Goal: Task Accomplishment & Management: Use online tool/utility

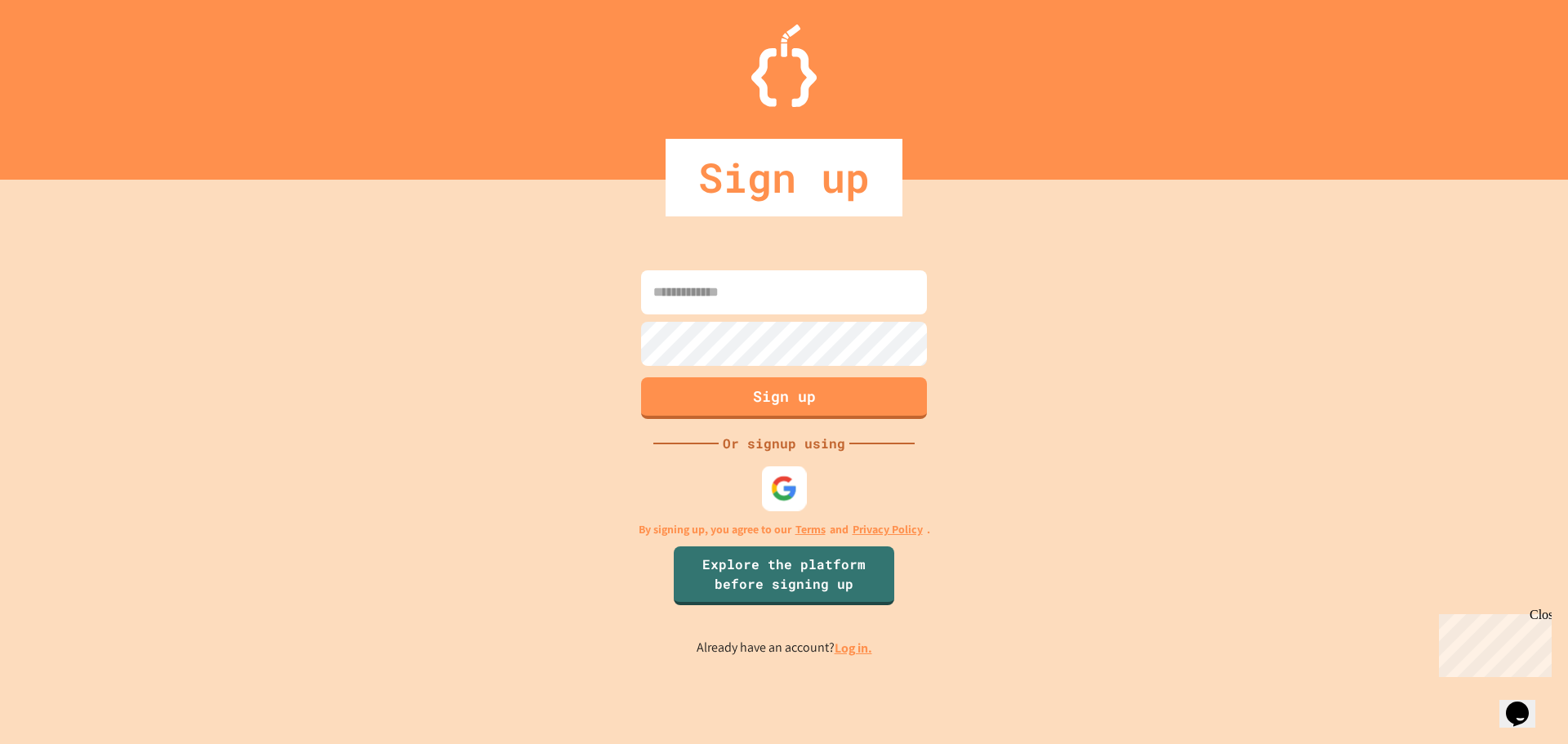
click at [778, 498] on img at bounding box center [785, 488] width 27 height 27
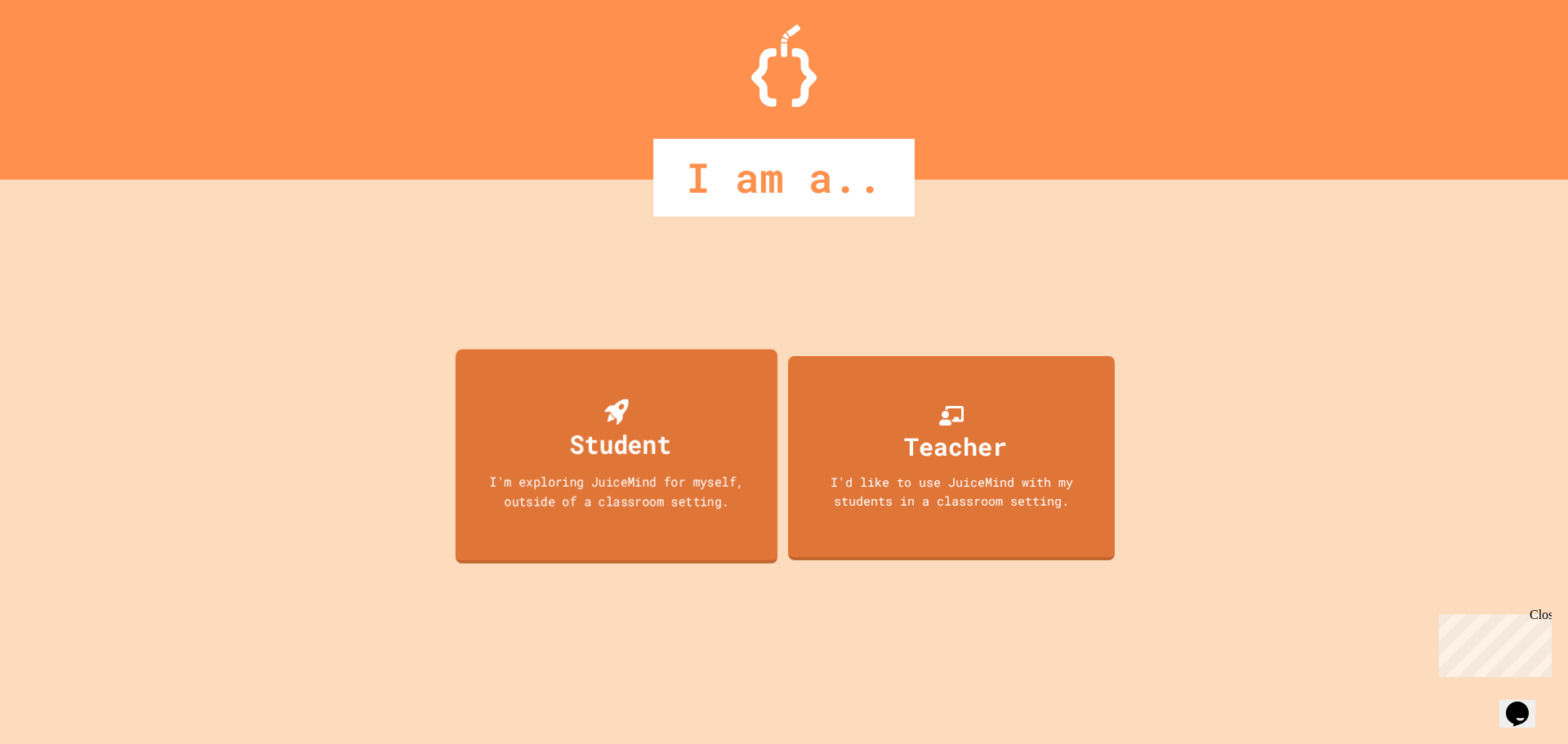
click at [620, 500] on div "I'm exploring JuiceMind for myself, outside of a classroom setting." at bounding box center [617, 490] width 290 height 38
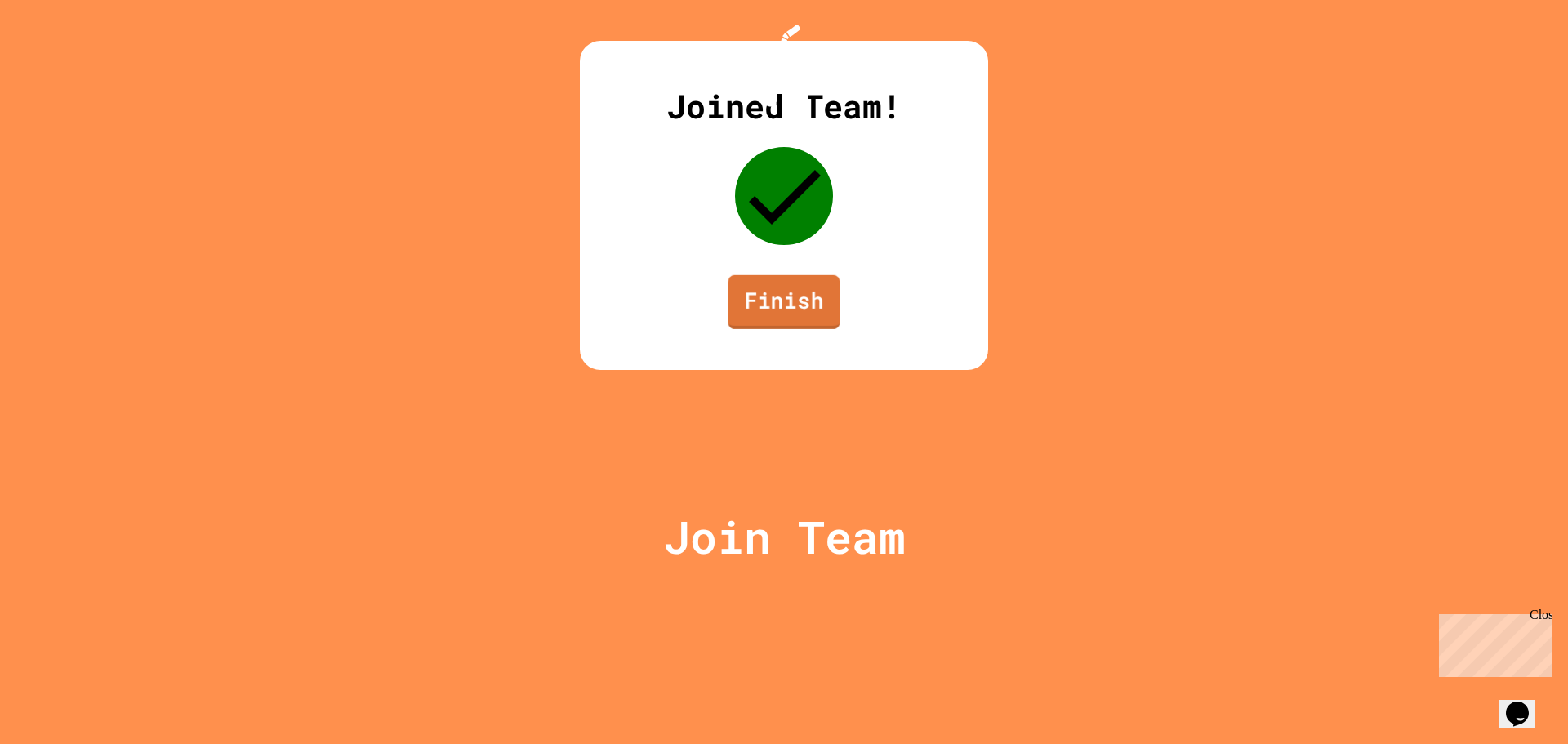
click at [777, 329] on link "Finish" at bounding box center [784, 302] width 112 height 54
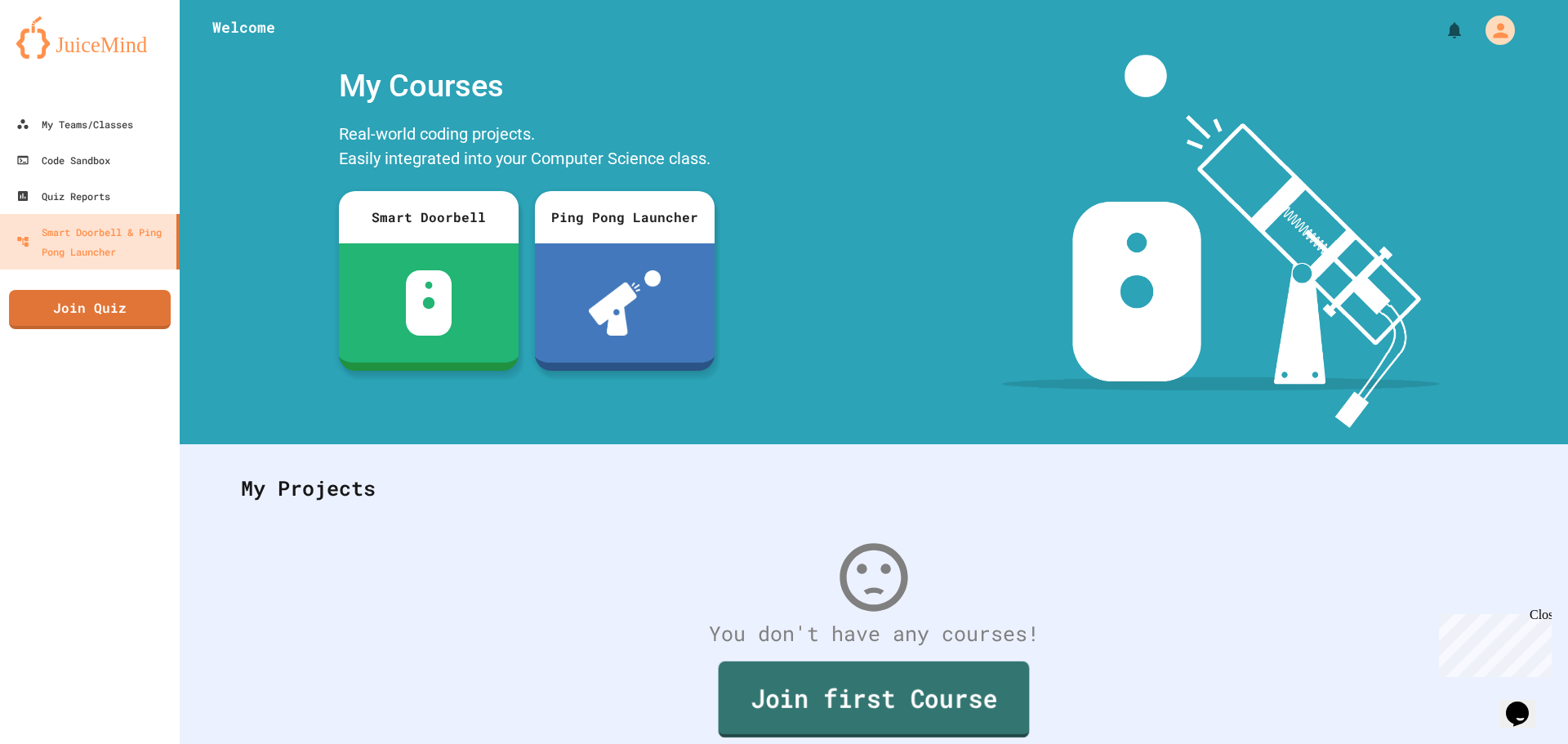
scroll to position [75, 0]
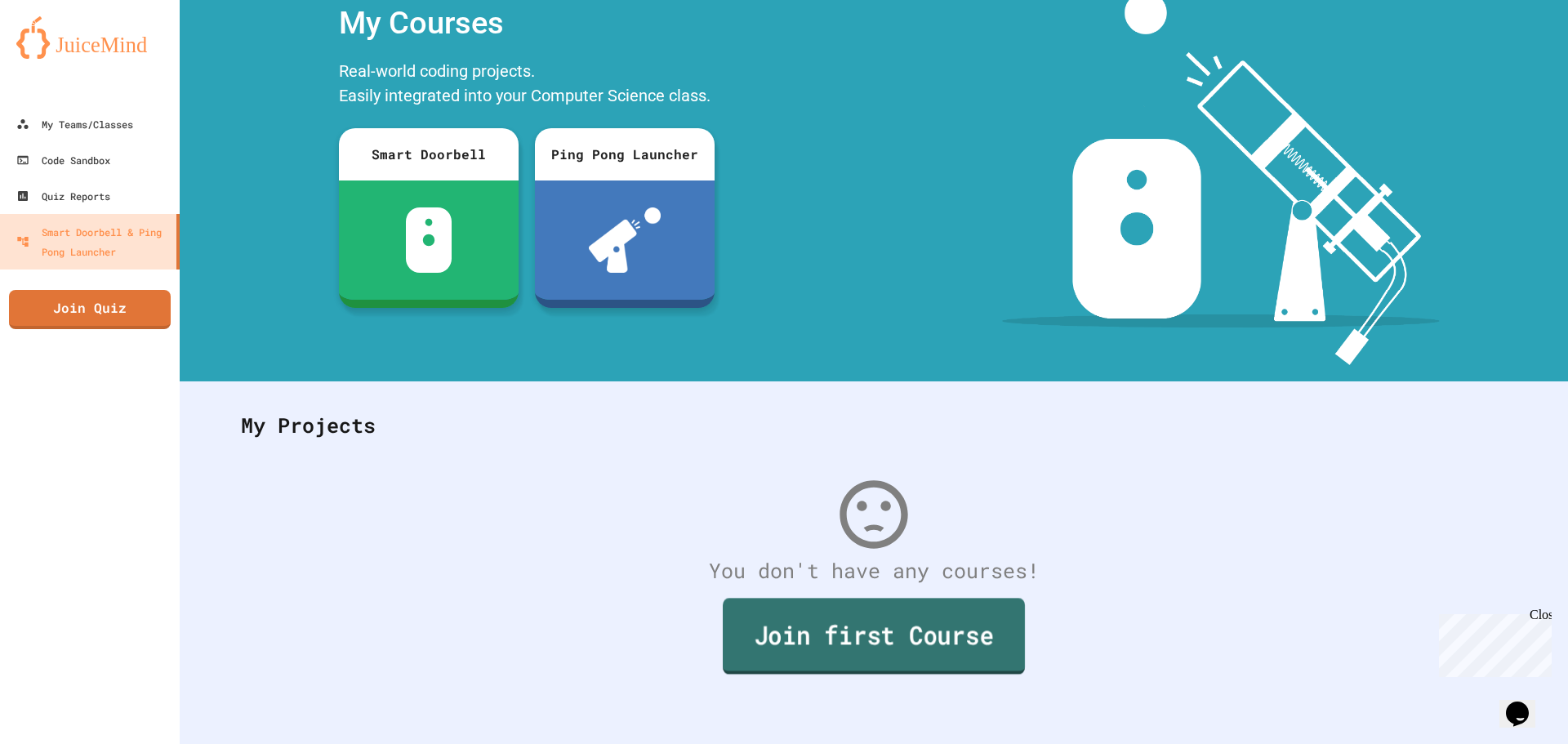
click at [805, 630] on link "Join first Course" at bounding box center [874, 636] width 302 height 76
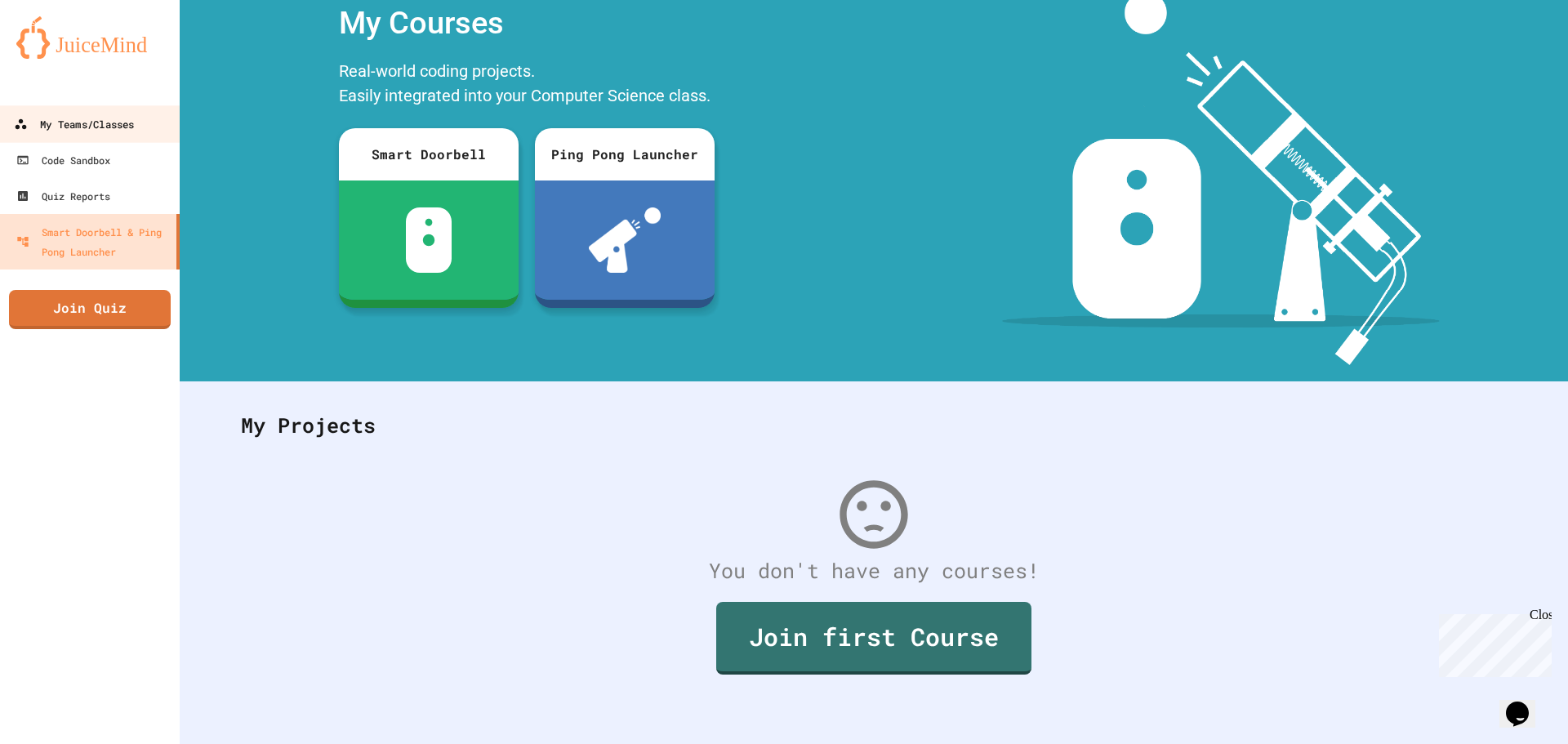
click at [113, 127] on div "My Teams/Classes" at bounding box center [74, 124] width 121 height 21
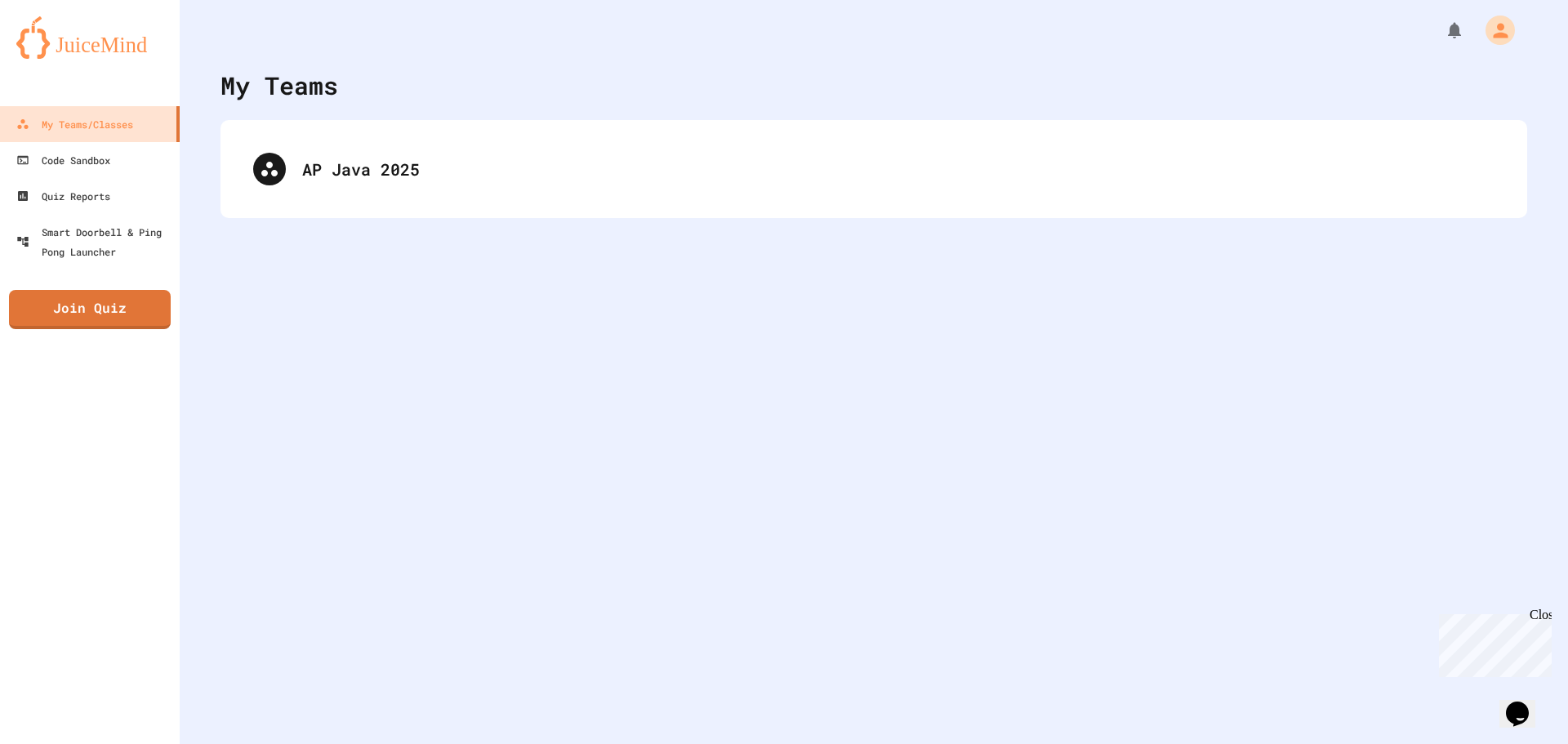
click at [318, 207] on div "AP Java 2025" at bounding box center [873, 170] width 1306 height 98
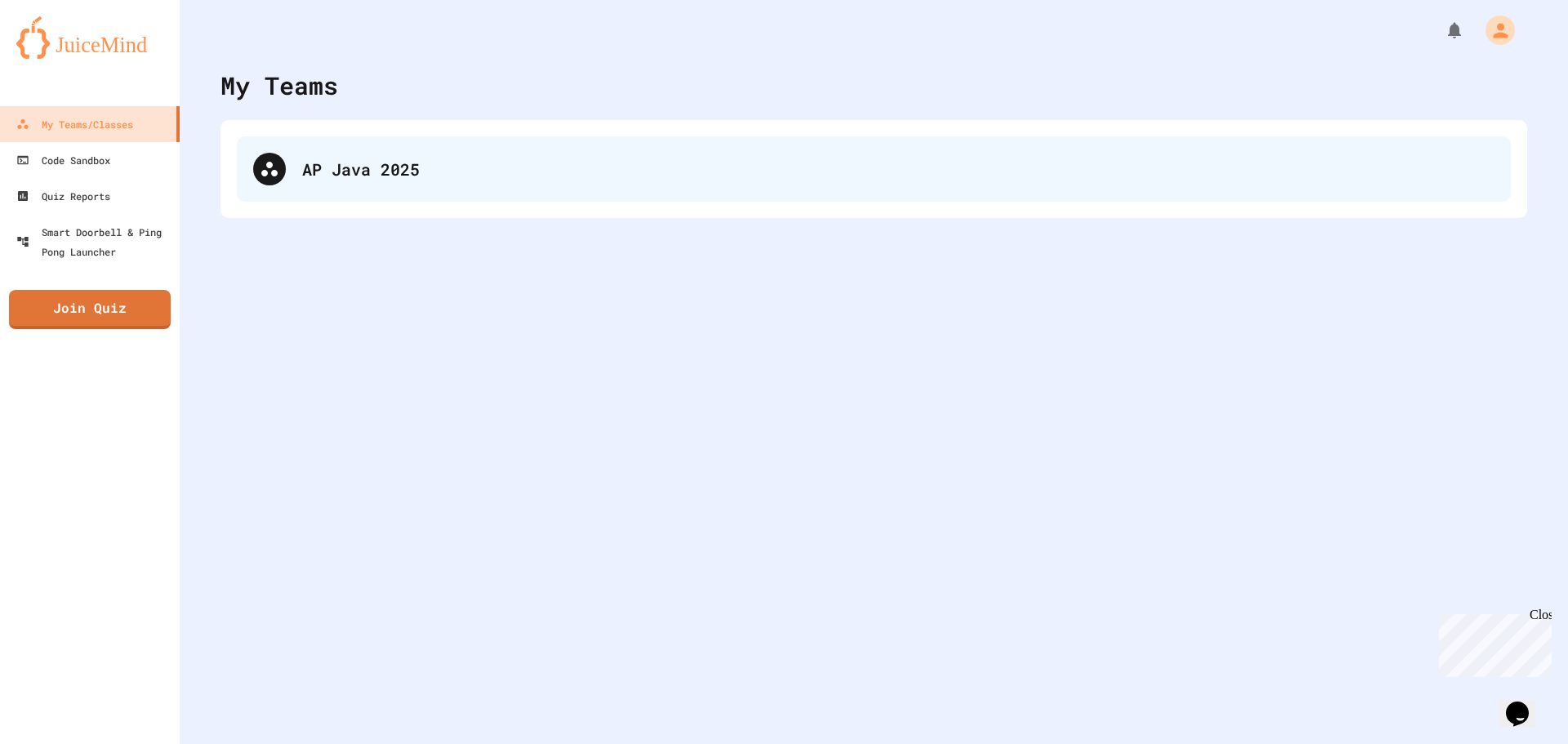
click at [329, 176] on div "AP Java 2025" at bounding box center [898, 169] width 1193 height 25
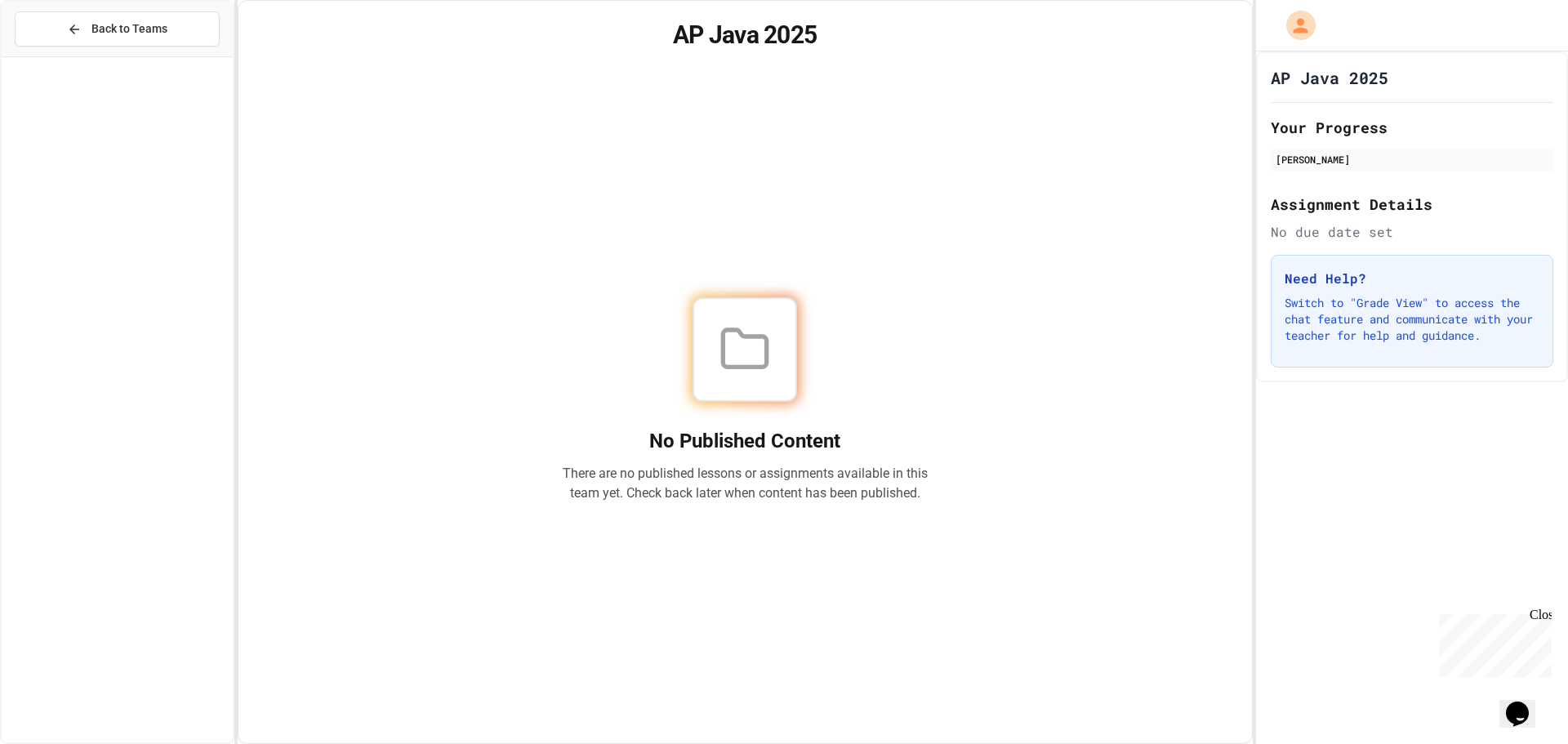
click at [1394, 331] on p "Switch to "Grade View" to access the chat feature and communicate with your tea…" at bounding box center [1412, 320] width 255 height 49
click at [49, 13] on button "Back to Teams" at bounding box center [117, 29] width 205 height 35
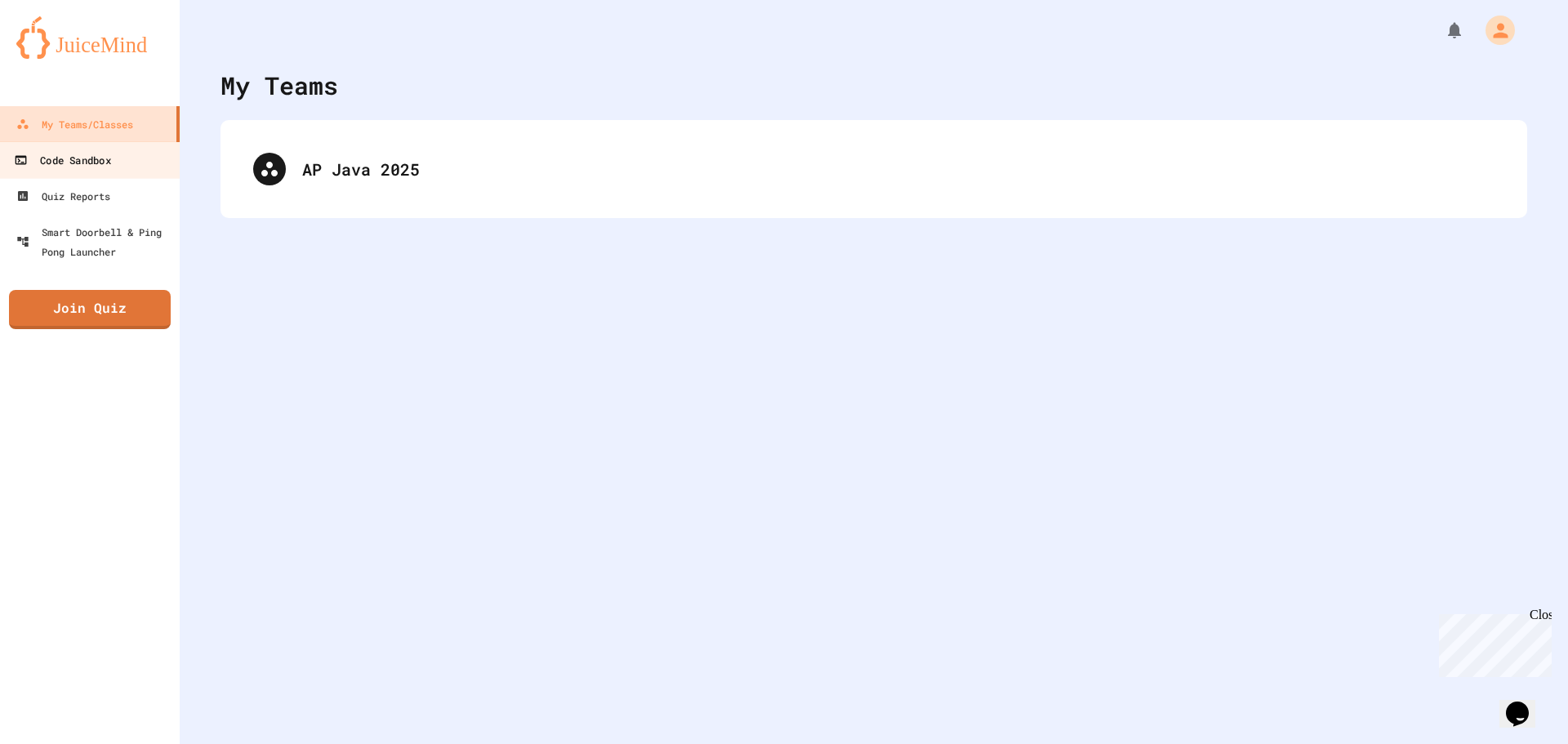
click at [107, 165] on div "Code Sandbox" at bounding box center [62, 160] width 96 height 21
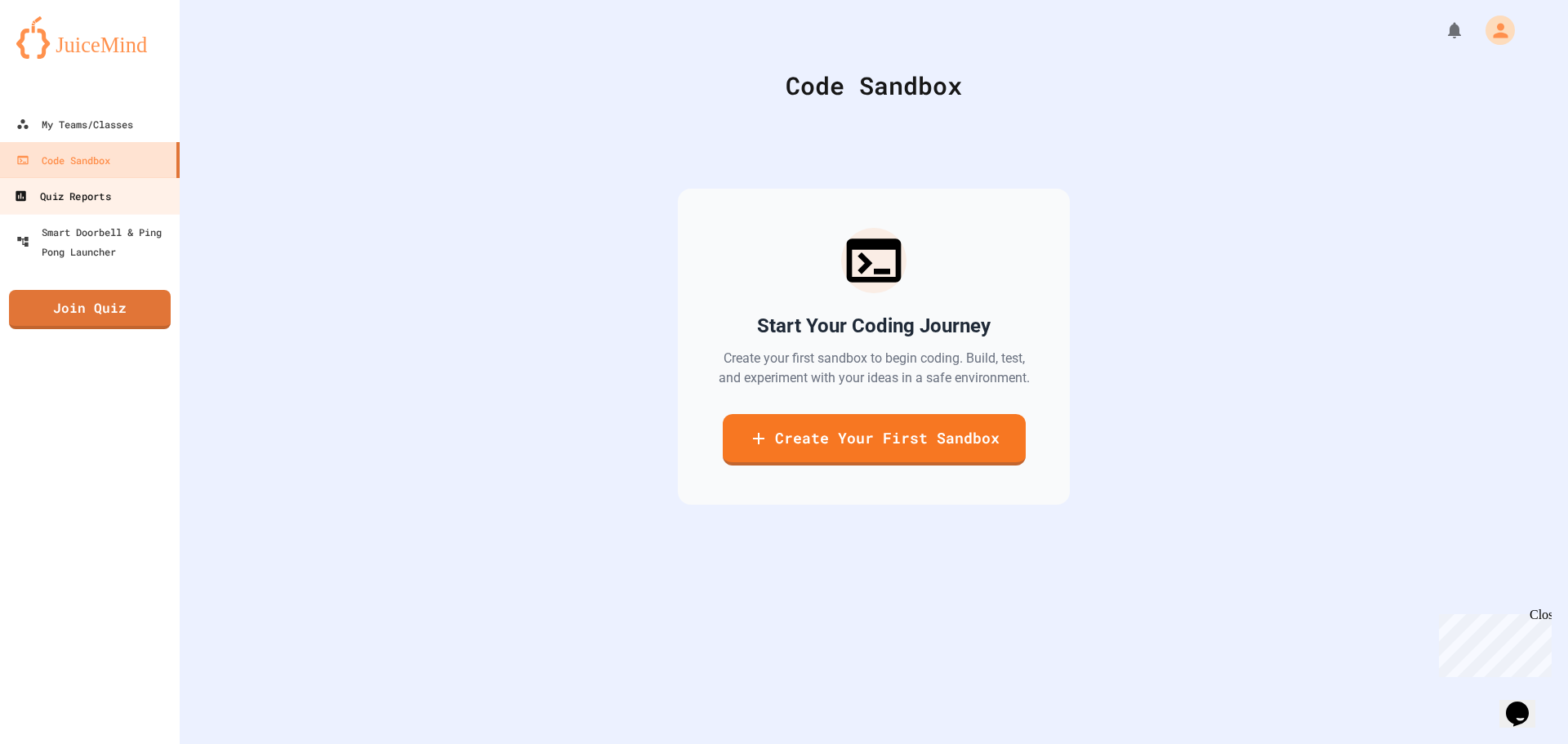
click at [98, 197] on div "Quiz Reports" at bounding box center [62, 196] width 96 height 21
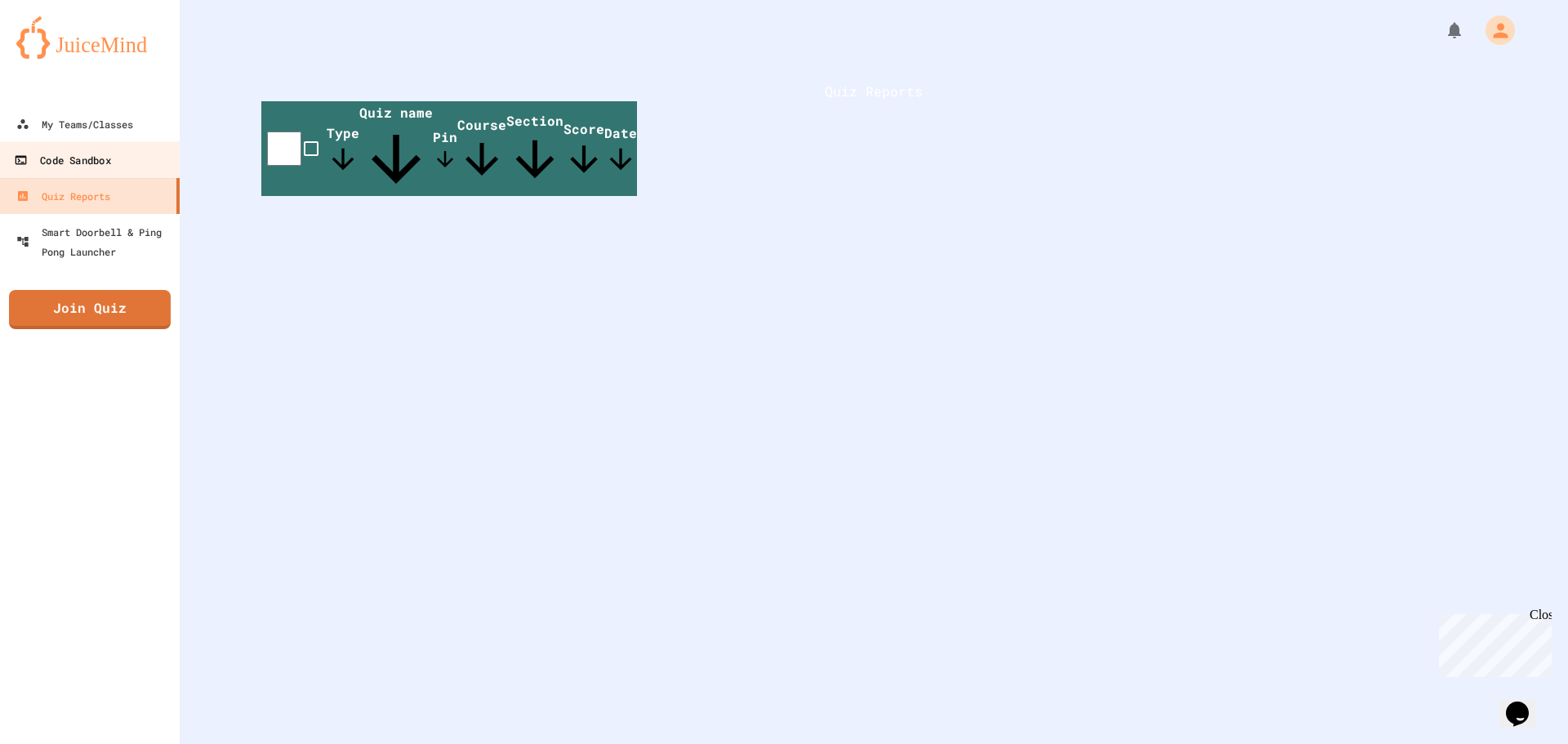
click at [100, 164] on div "Code Sandbox" at bounding box center [62, 160] width 96 height 21
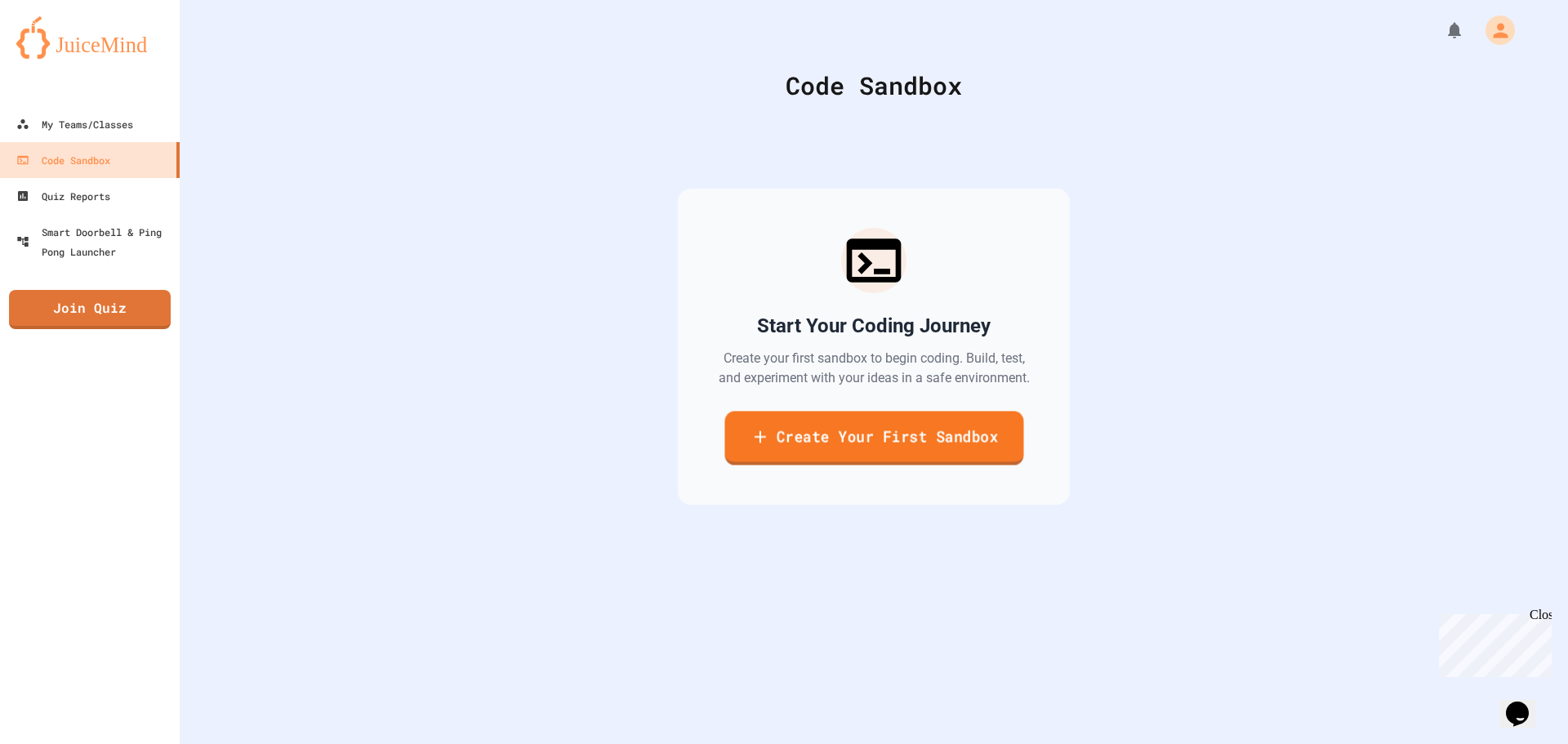
click at [822, 454] on link "Create Your First Sandbox" at bounding box center [873, 437] width 299 height 54
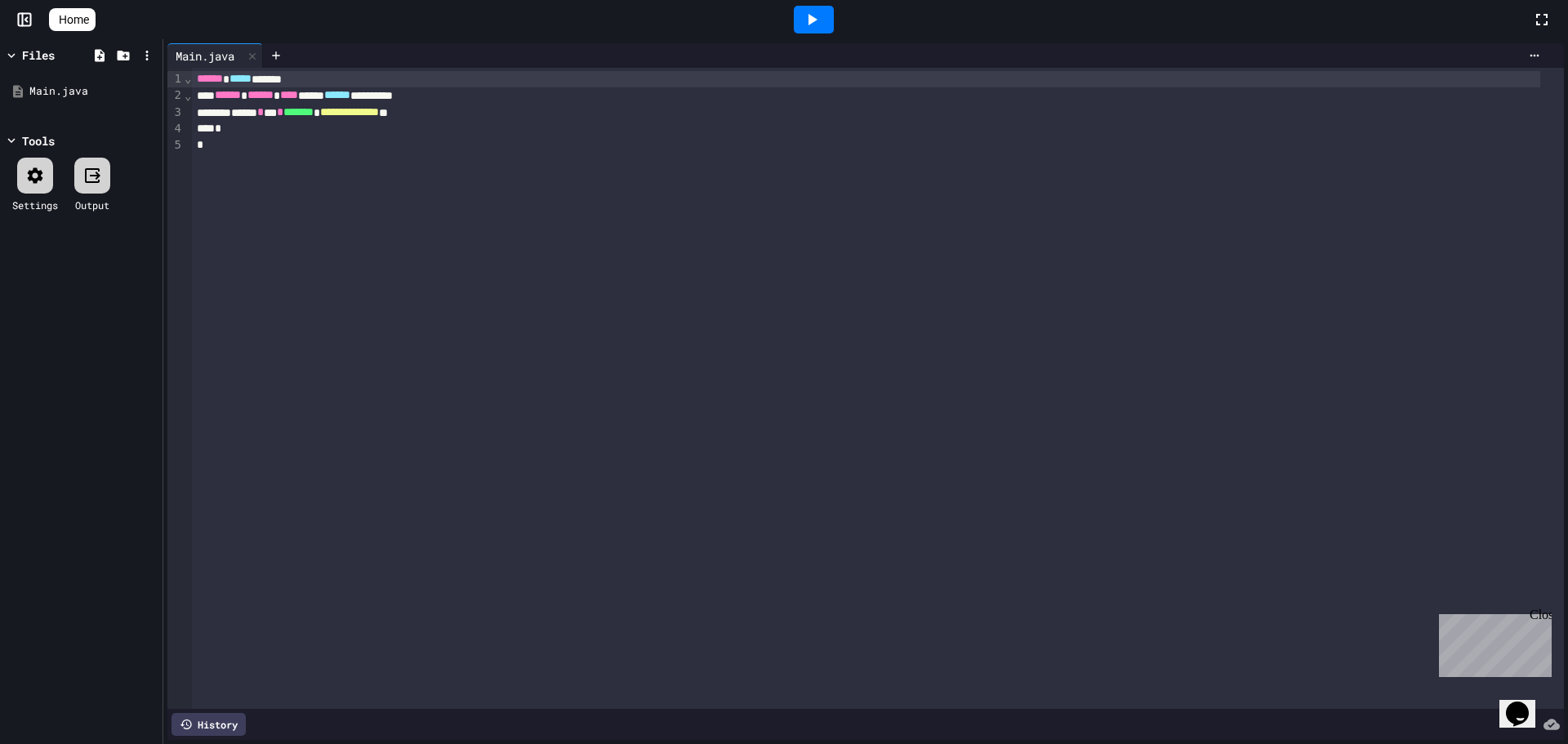
click at [387, 173] on div "**********" at bounding box center [878, 388] width 1372 height 641
click at [395, 145] on div "*" at bounding box center [865, 145] width 1348 height 17
click at [83, 85] on div "Main.java" at bounding box center [84, 91] width 110 height 17
click at [351, 135] on div "*" at bounding box center [865, 128] width 1348 height 17
click at [814, 20] on icon at bounding box center [811, 20] width 20 height 20
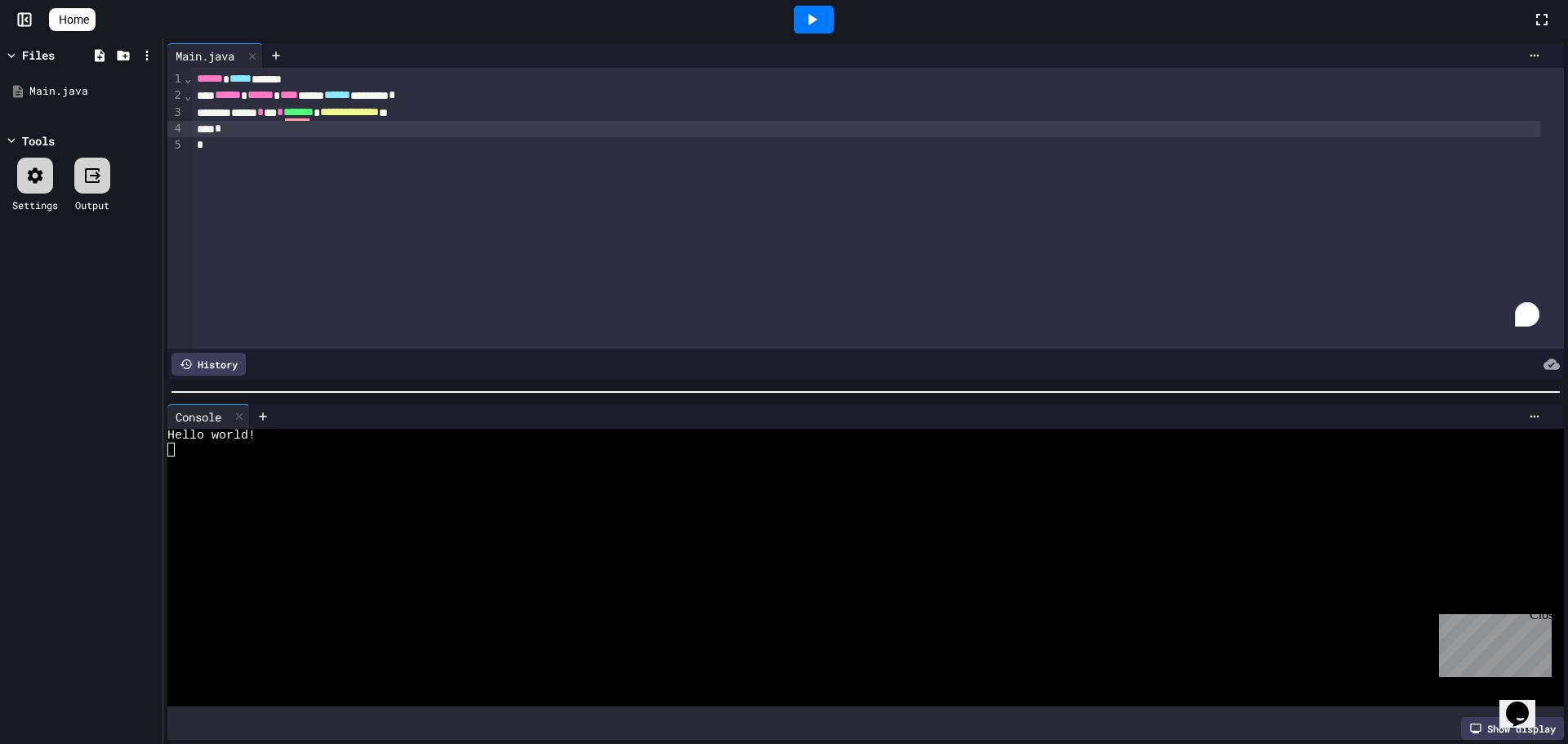
click at [488, 112] on div "**********" at bounding box center [865, 113] width 1348 height 17
click at [812, 21] on icon at bounding box center [811, 20] width 20 height 20
click at [342, 129] on span "*******" at bounding box center [326, 128] width 30 height 12
click at [821, 16] on icon at bounding box center [811, 20] width 20 height 20
click at [515, 130] on div "**********" at bounding box center [865, 128] width 1348 height 17
